Goal: Information Seeking & Learning: Learn about a topic

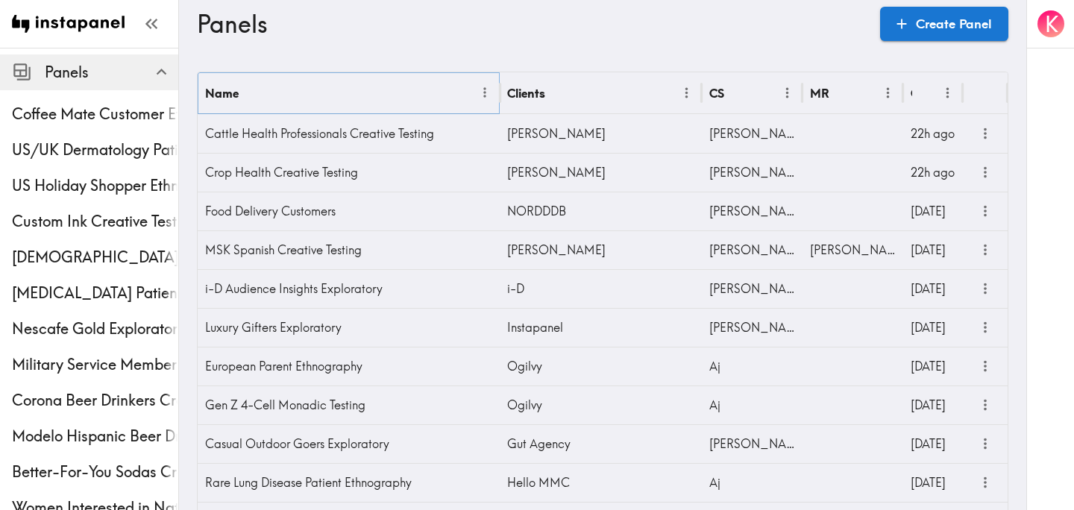
click at [482, 92] on icon "Menu" at bounding box center [485, 93] width 16 height 16
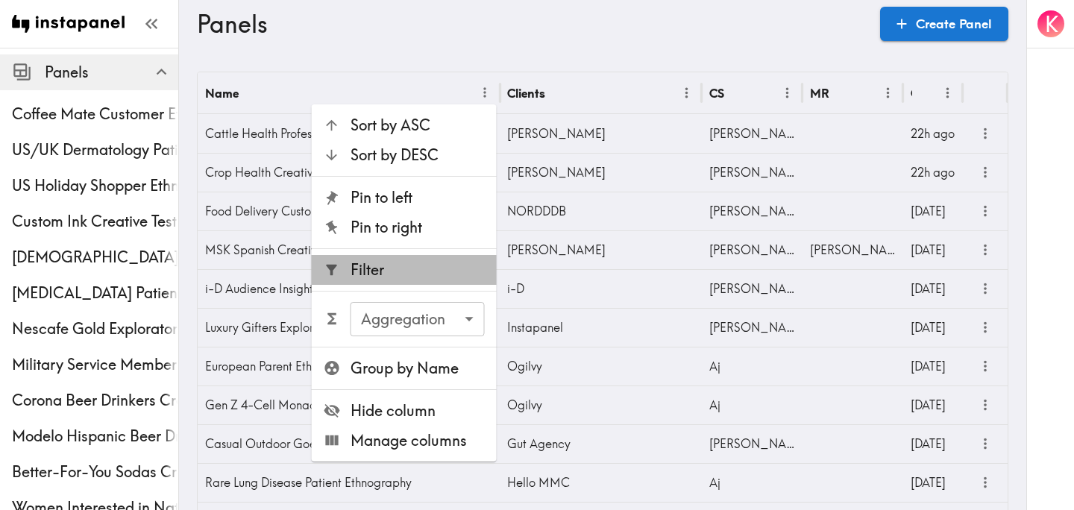
click at [413, 277] on span "Filter" at bounding box center [417, 269] width 134 height 21
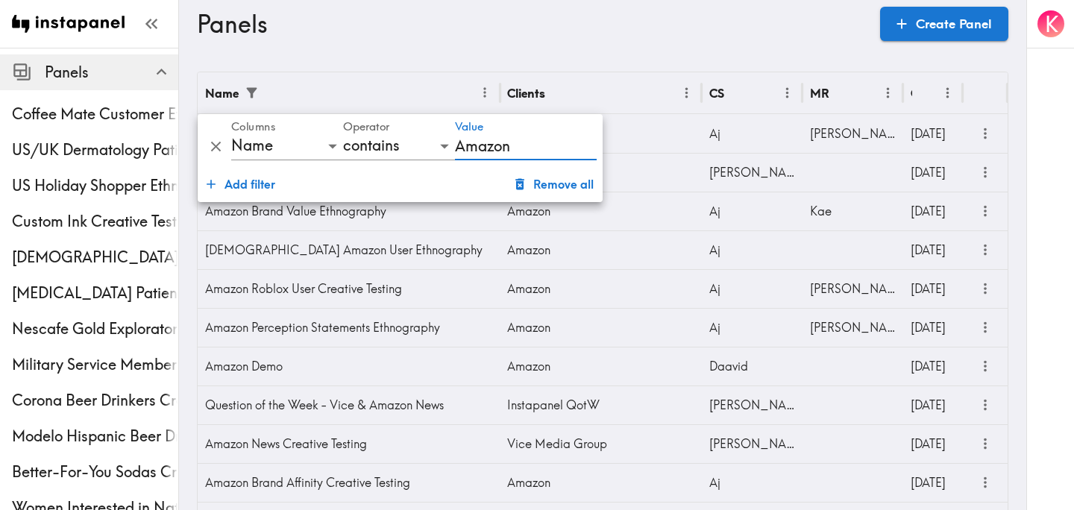
type input "Amazon"
click at [626, 34] on h3 "Panels" at bounding box center [532, 24] width 671 height 28
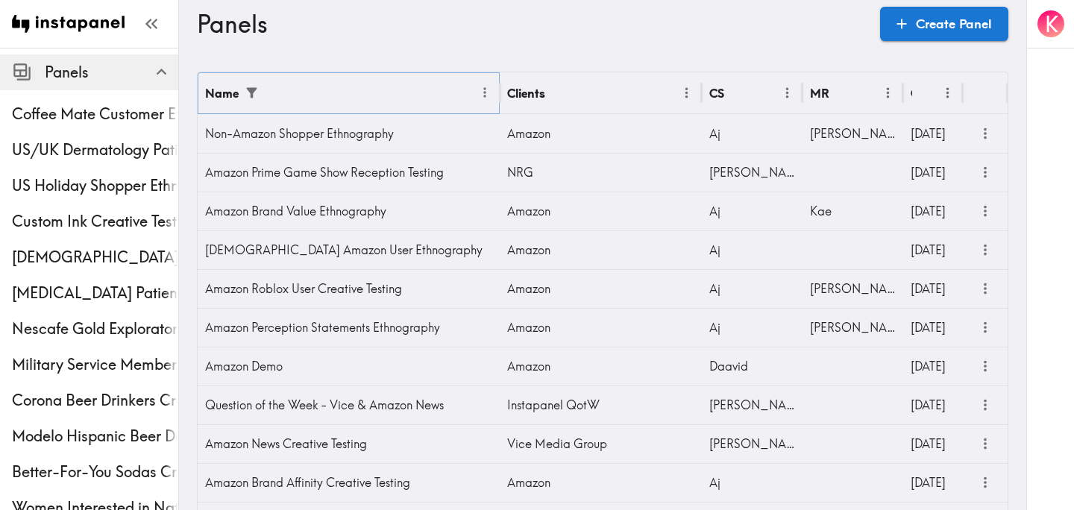
click at [481, 90] on icon "Menu" at bounding box center [485, 93] width 16 height 16
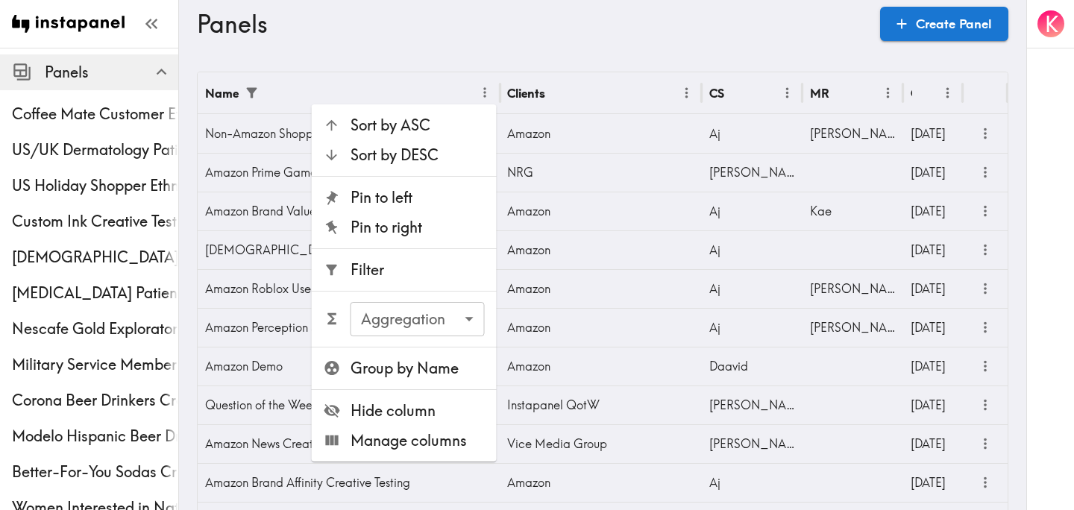
click at [403, 263] on span "Filter" at bounding box center [417, 269] width 134 height 21
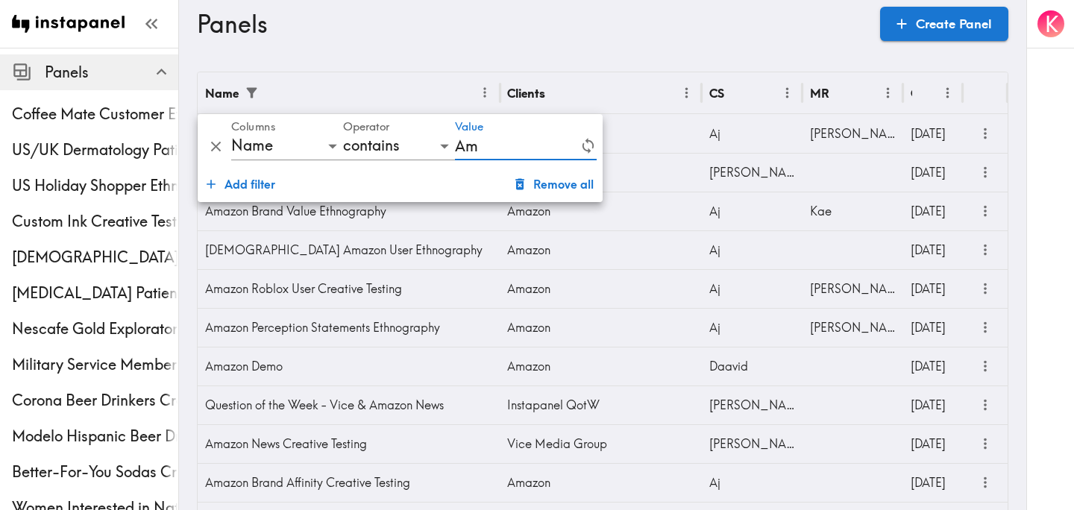
type input "A"
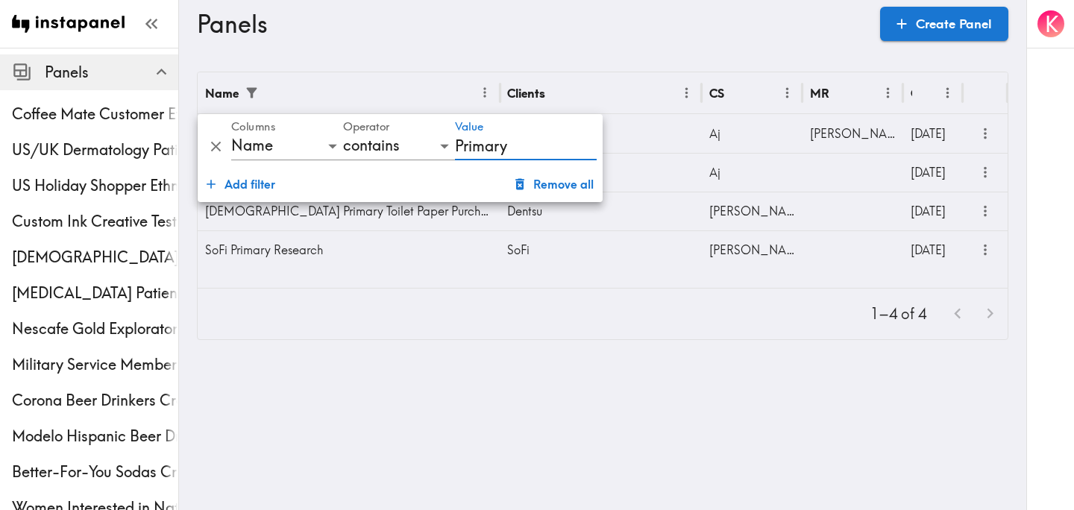
type input "Primary"
click at [555, 364] on html "Instapanel - Panels Panels Coffee Mate Customer Ethnography [GEOGRAPHIC_DATA]/[…" at bounding box center [537, 182] width 1074 height 364
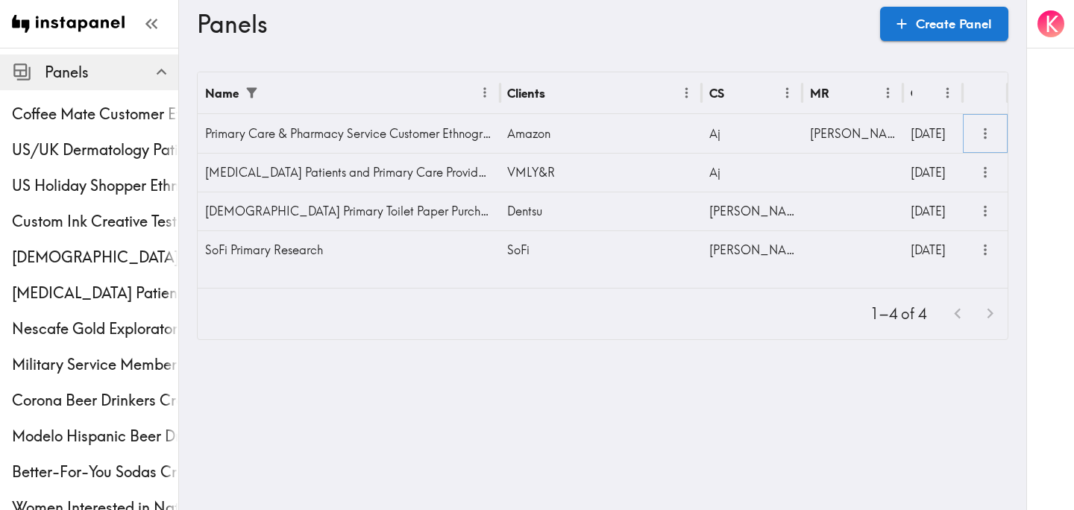
click at [990, 127] on icon "more" at bounding box center [985, 133] width 17 height 17
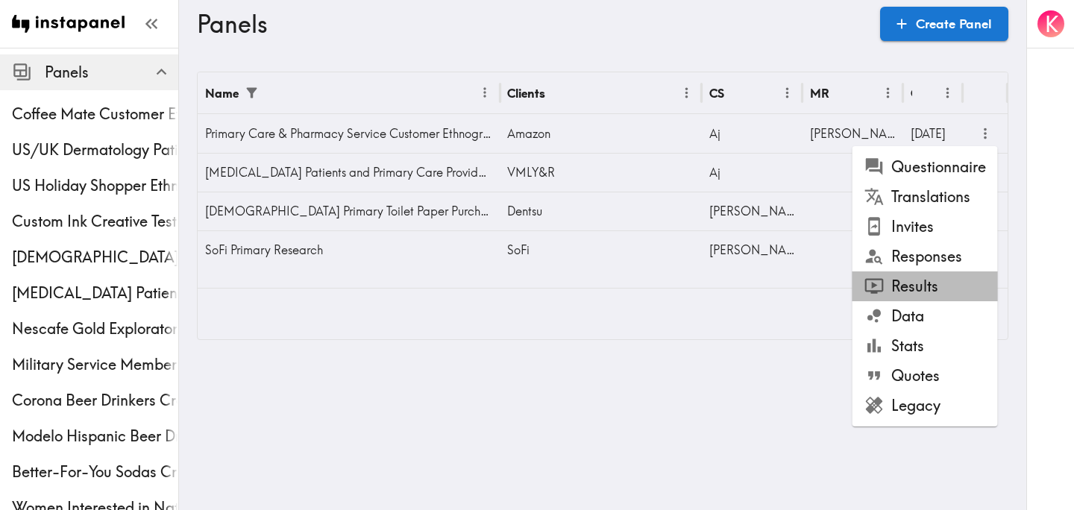
click at [946, 279] on li "Results" at bounding box center [924, 286] width 145 height 30
